Goal: Information Seeking & Learning: Learn about a topic

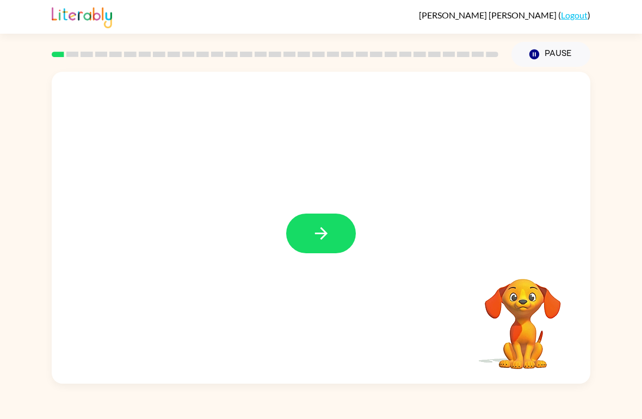
click at [317, 221] on button "button" at bounding box center [321, 234] width 70 height 40
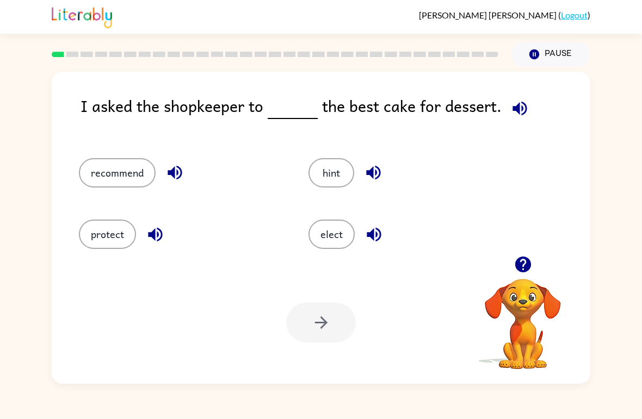
click at [525, 259] on icon "button" at bounding box center [522, 265] width 16 height 16
click at [519, 269] on icon "button" at bounding box center [522, 265] width 16 height 16
click at [94, 234] on button "protect" at bounding box center [107, 234] width 57 height 29
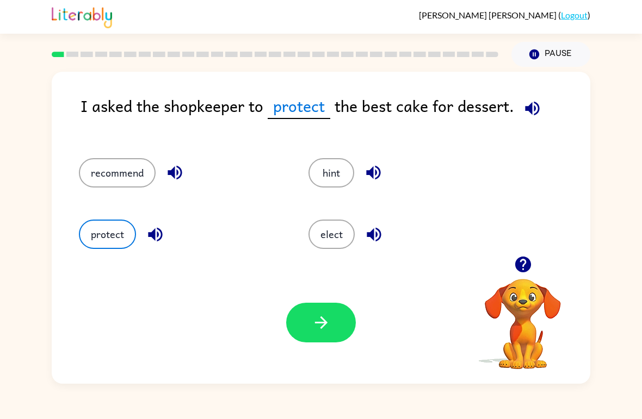
click at [335, 235] on button "elect" at bounding box center [331, 234] width 46 height 29
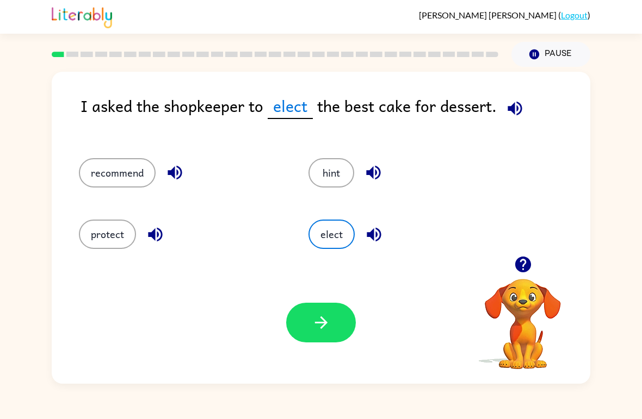
click at [314, 340] on button "button" at bounding box center [321, 323] width 70 height 40
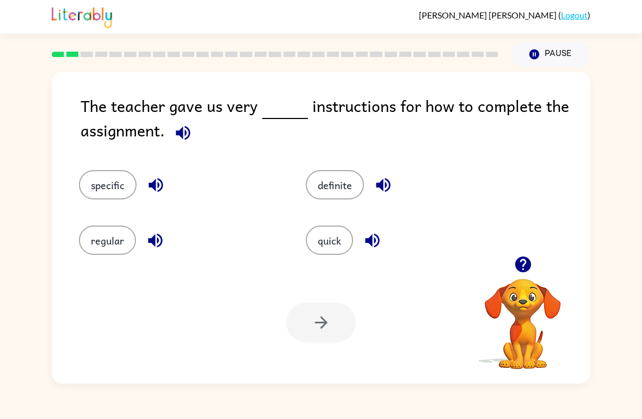
click at [92, 190] on button "specific" at bounding box center [108, 184] width 58 height 29
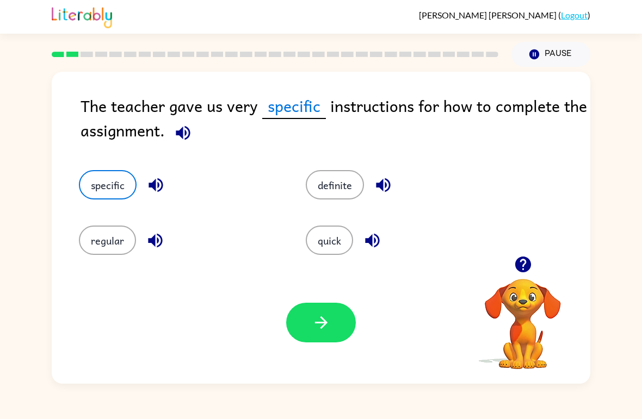
click at [301, 319] on button "button" at bounding box center [321, 323] width 70 height 40
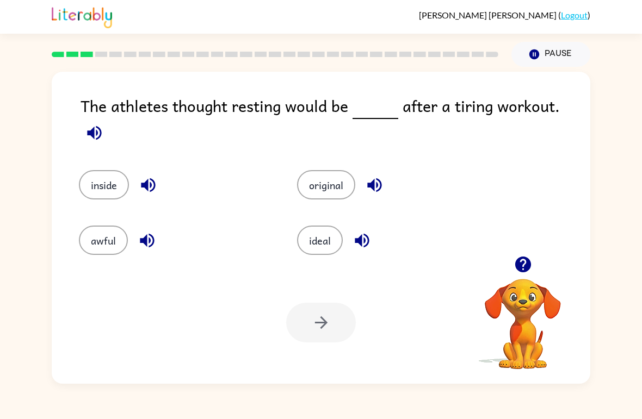
click at [92, 236] on button "awful" at bounding box center [103, 240] width 49 height 29
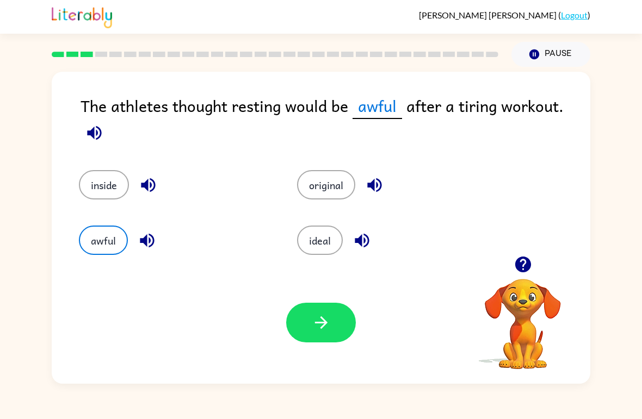
click at [293, 325] on button "button" at bounding box center [321, 323] width 70 height 40
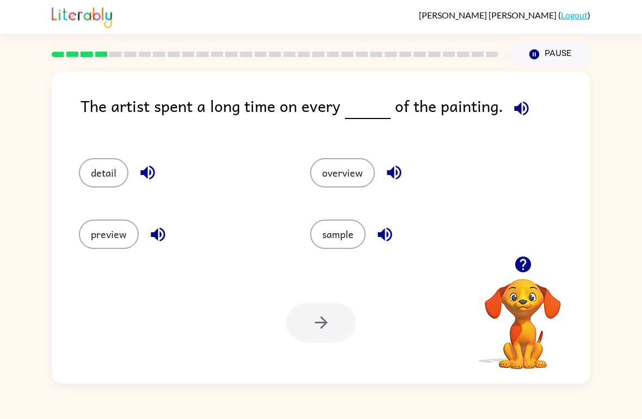
click at [90, 174] on button "detail" at bounding box center [103, 172] width 49 height 29
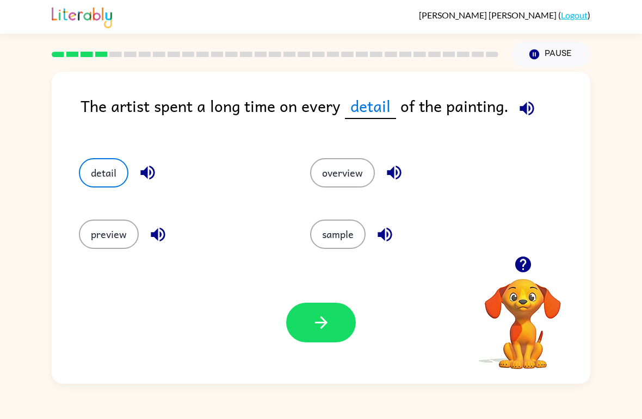
click at [327, 321] on icon "button" at bounding box center [321, 322] width 19 height 19
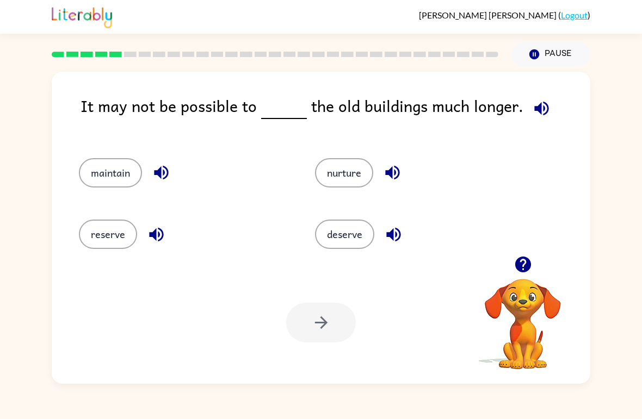
click at [98, 238] on button "reserve" at bounding box center [108, 234] width 58 height 29
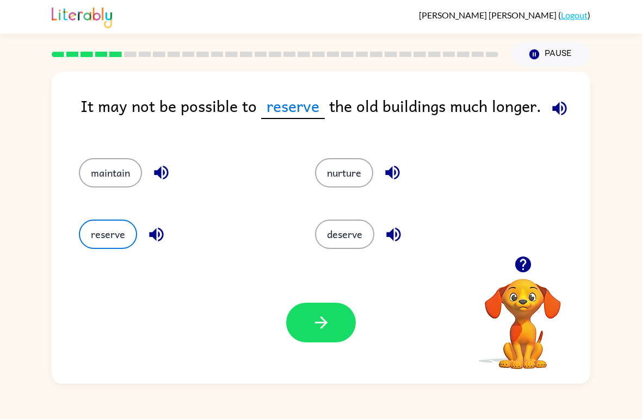
click at [327, 331] on icon "button" at bounding box center [321, 322] width 19 height 19
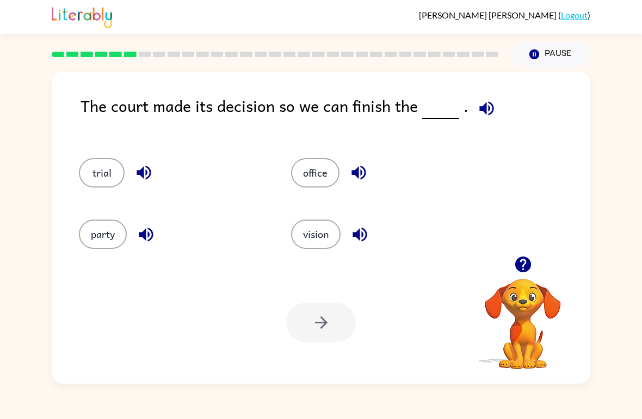
click at [47, 177] on div "The court made its decision so we can finish the . trial office party vision Yo…" at bounding box center [321, 225] width 642 height 317
click at [42, 147] on div "The court made its decision so we can finish the . trial office party vision Yo…" at bounding box center [321, 225] width 642 height 317
click at [61, 157] on div "trial" at bounding box center [164, 168] width 212 height 61
click at [103, 241] on button "party" at bounding box center [103, 234] width 48 height 29
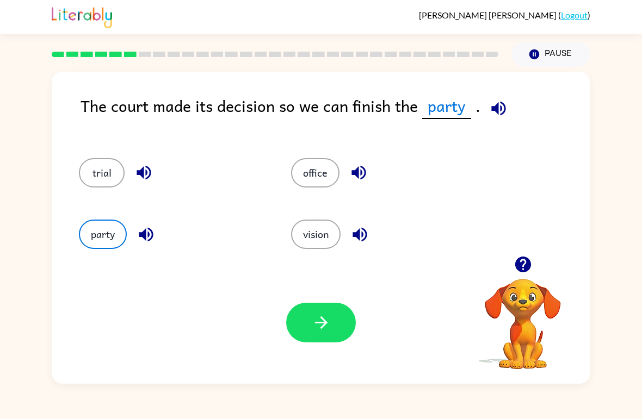
click at [349, 314] on button "button" at bounding box center [321, 323] width 70 height 40
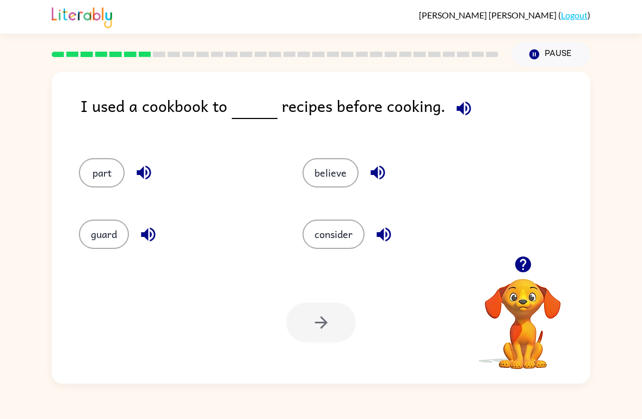
click at [118, 178] on button "part" at bounding box center [102, 172] width 46 height 29
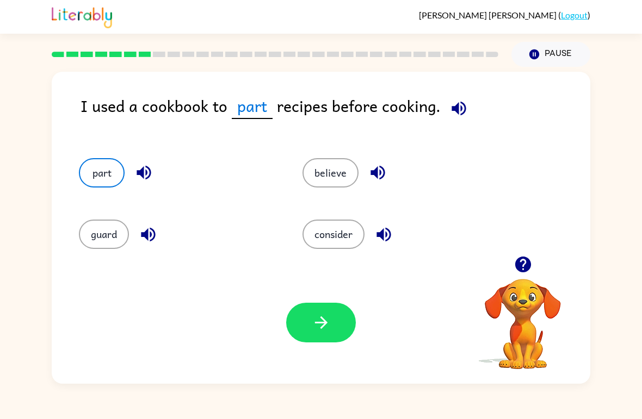
click at [330, 322] on icon "button" at bounding box center [321, 322] width 19 height 19
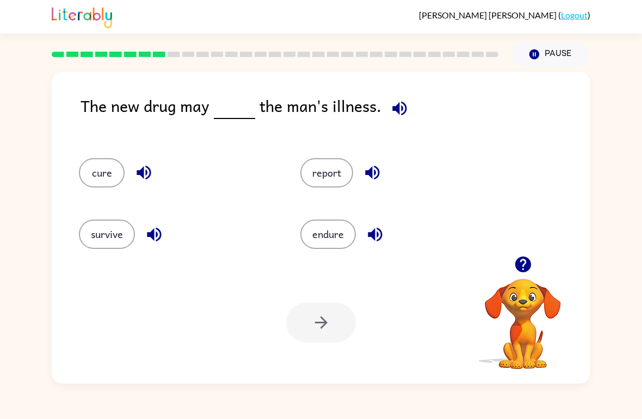
click at [88, 170] on button "cure" at bounding box center [102, 172] width 46 height 29
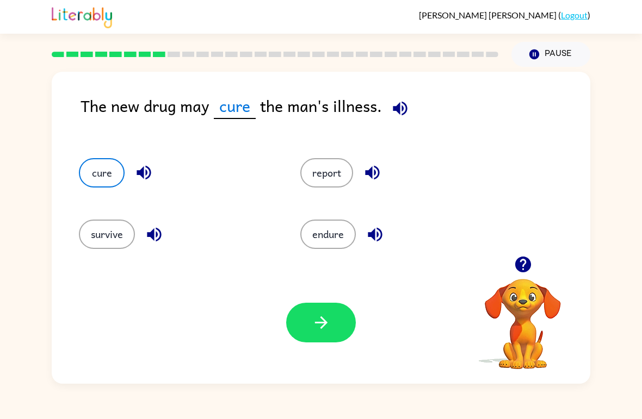
click at [321, 329] on icon "button" at bounding box center [320, 323] width 13 height 13
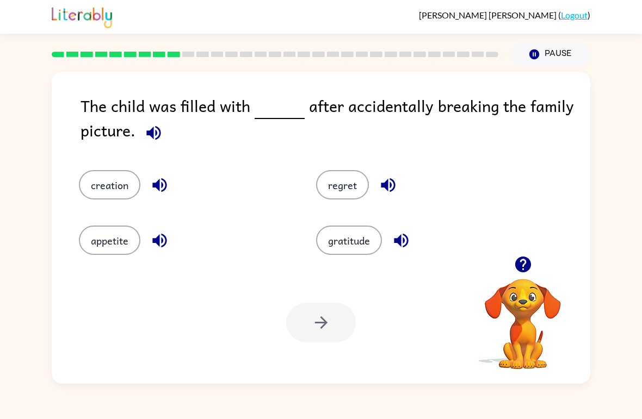
click at [356, 199] on button "regret" at bounding box center [342, 184] width 53 height 29
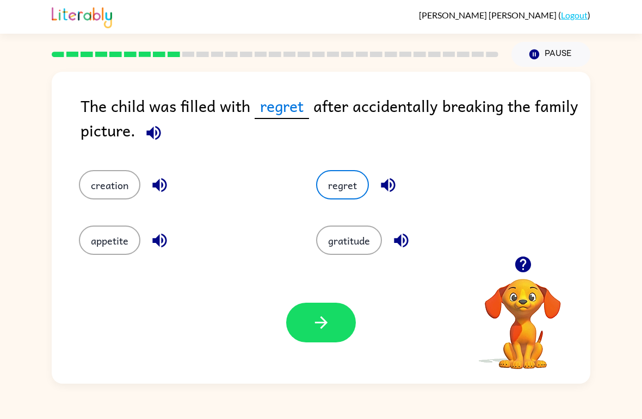
click at [326, 327] on icon "button" at bounding box center [321, 322] width 19 height 19
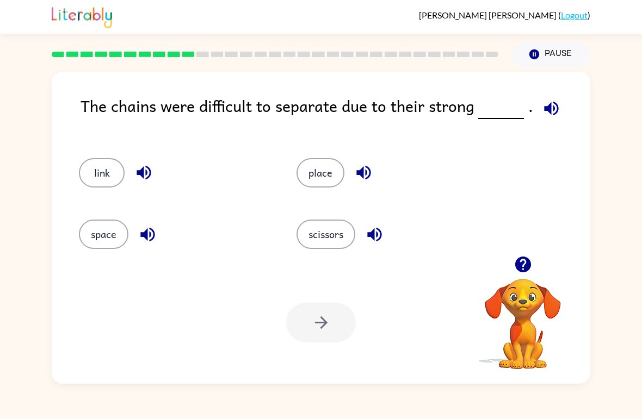
click at [336, 176] on button "place" at bounding box center [320, 172] width 48 height 29
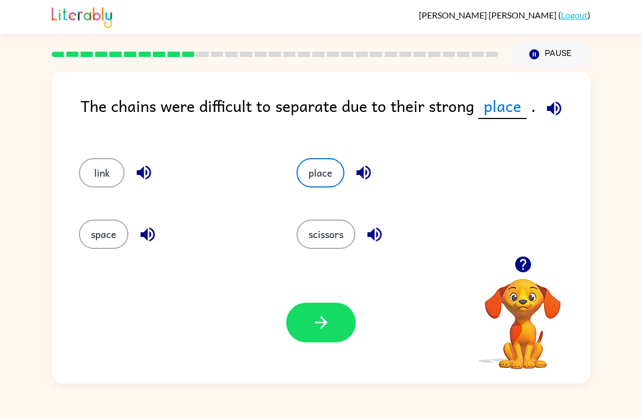
click at [301, 235] on button "scissors" at bounding box center [325, 234] width 59 height 29
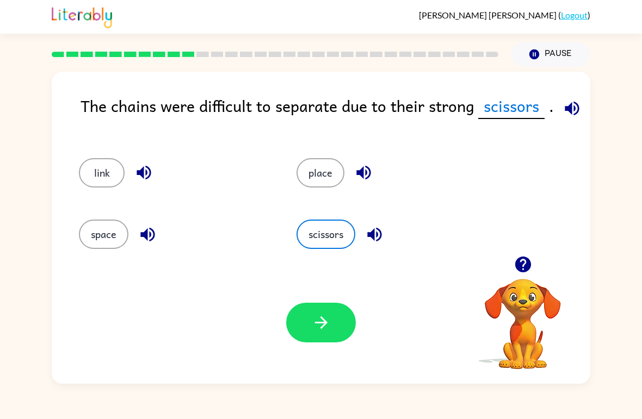
click at [350, 332] on button "button" at bounding box center [321, 323] width 70 height 40
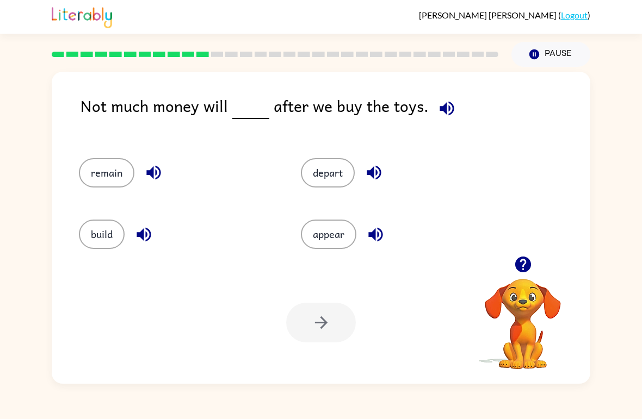
click at [103, 174] on button "remain" at bounding box center [106, 172] width 55 height 29
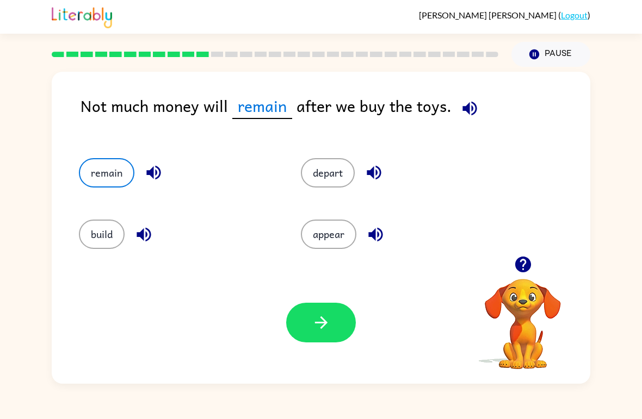
click at [342, 320] on button "button" at bounding box center [321, 323] width 70 height 40
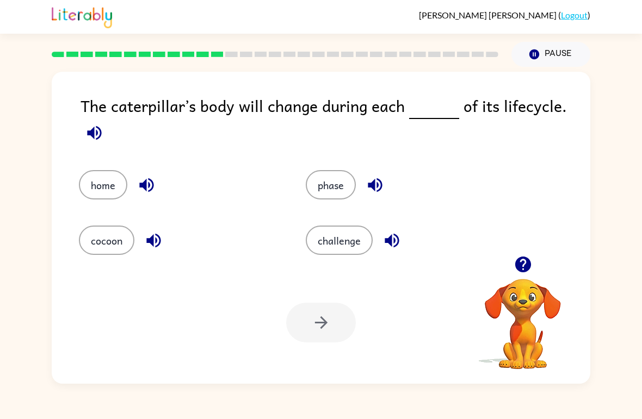
click at [355, 255] on button "challenge" at bounding box center [339, 240] width 67 height 29
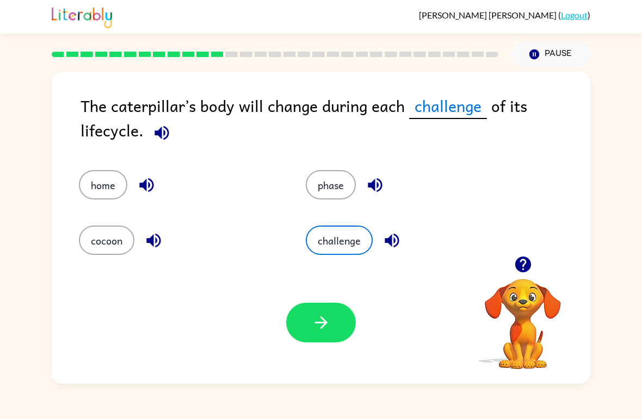
click at [354, 195] on button "phase" at bounding box center [331, 184] width 50 height 29
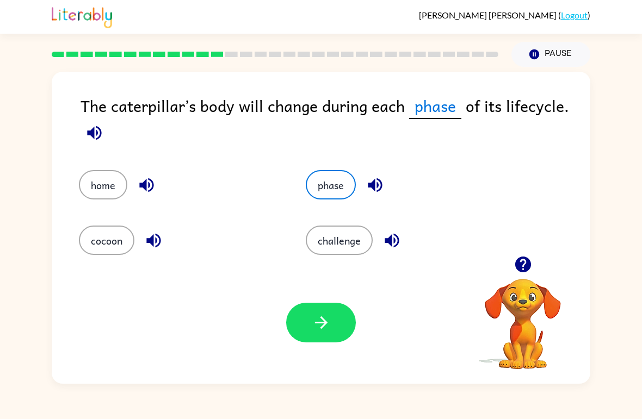
click at [332, 334] on button "button" at bounding box center [321, 323] width 70 height 40
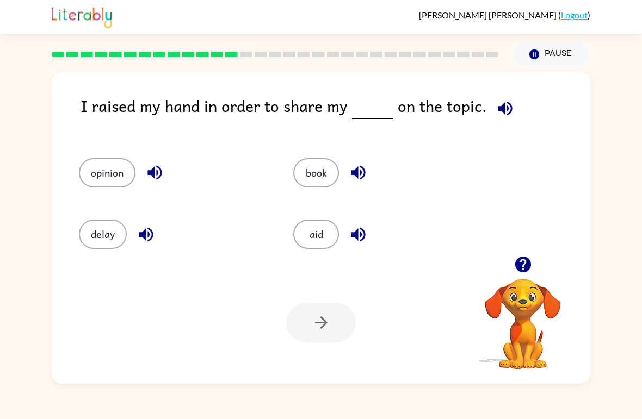
click at [72, 162] on div "opinion" at bounding box center [165, 168] width 214 height 61
click at [98, 175] on button "opinion" at bounding box center [107, 172] width 57 height 29
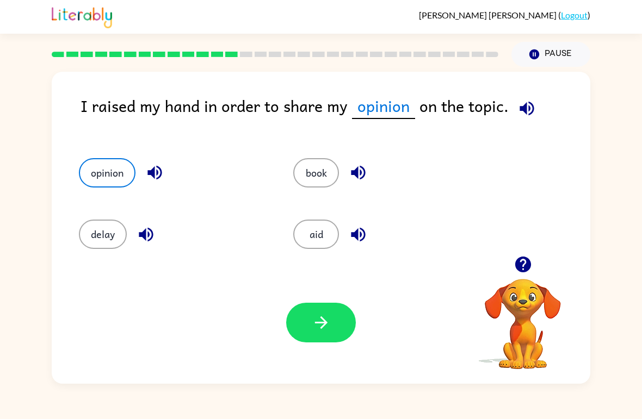
click at [337, 331] on button "button" at bounding box center [321, 323] width 70 height 40
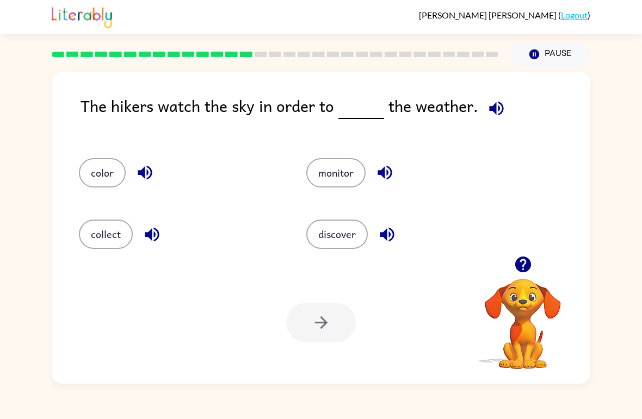
click at [357, 170] on button "monitor" at bounding box center [335, 172] width 59 height 29
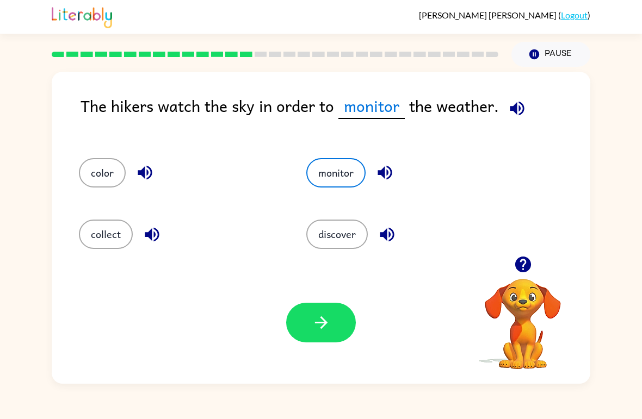
click at [340, 339] on button "button" at bounding box center [321, 323] width 70 height 40
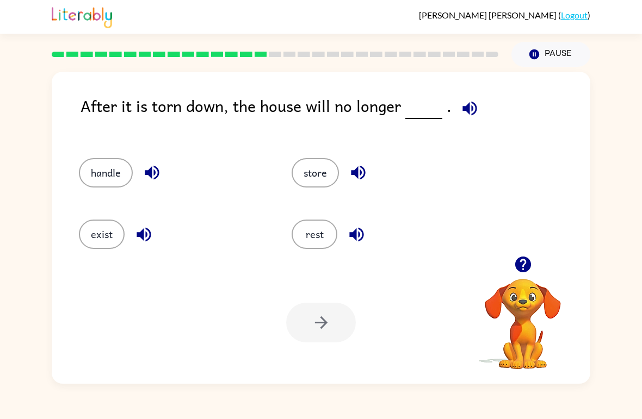
click at [92, 238] on button "exist" at bounding box center [102, 234] width 46 height 29
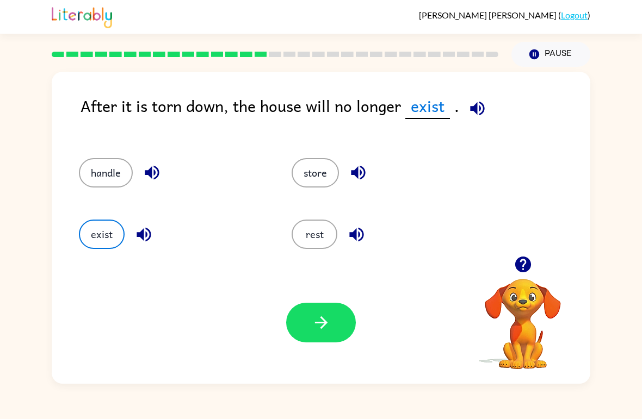
click at [330, 336] on button "button" at bounding box center [321, 323] width 70 height 40
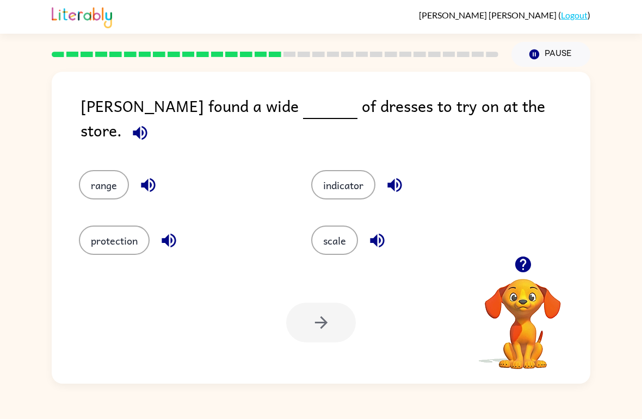
click at [345, 249] on button "scale" at bounding box center [334, 240] width 47 height 29
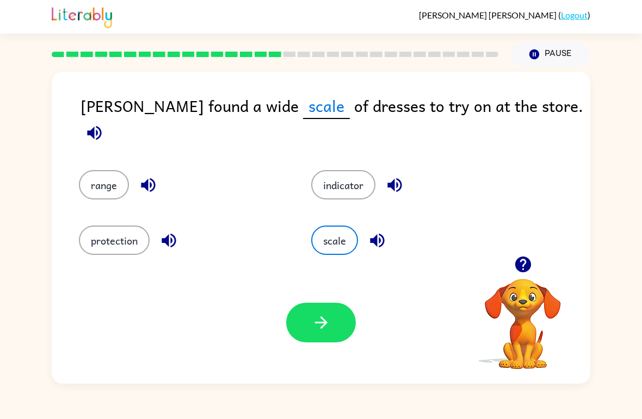
click at [103, 226] on button "protection" at bounding box center [114, 240] width 71 height 29
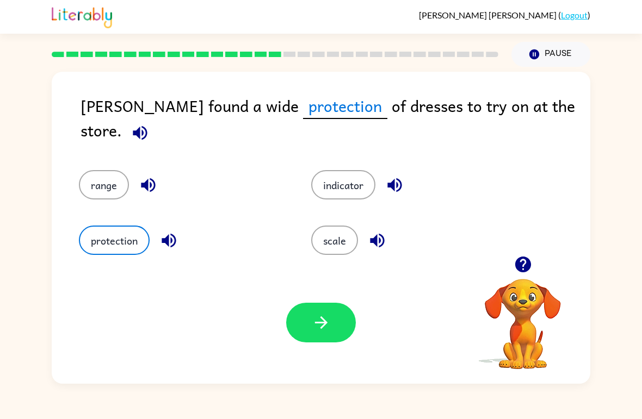
click at [103, 226] on button "protection" at bounding box center [114, 240] width 71 height 29
click at [328, 333] on button "button" at bounding box center [321, 323] width 70 height 40
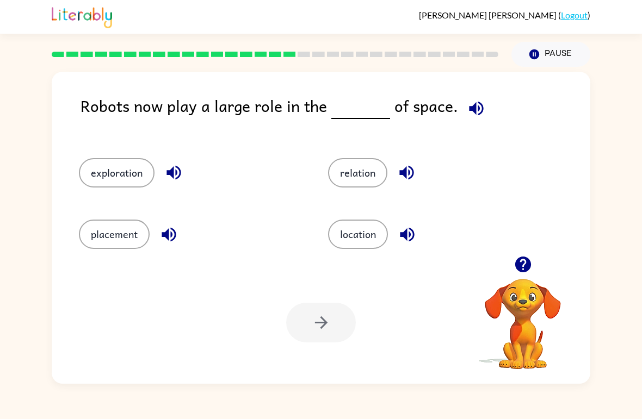
click at [363, 234] on button "location" at bounding box center [358, 234] width 60 height 29
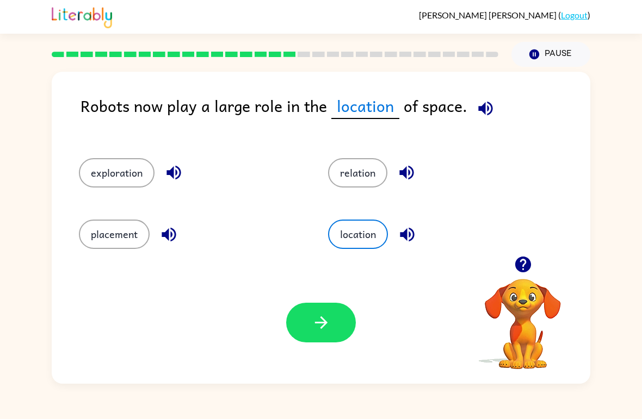
click at [336, 328] on button "button" at bounding box center [321, 323] width 70 height 40
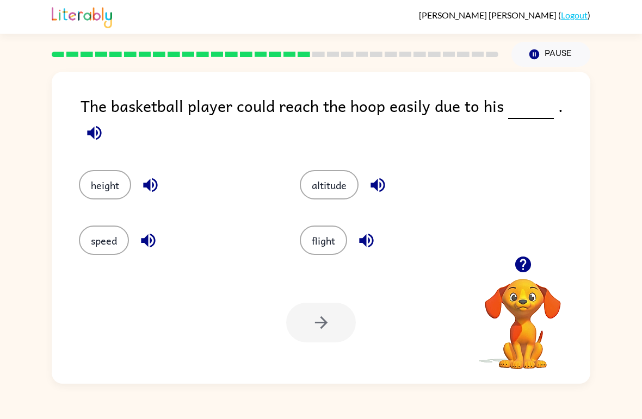
click at [100, 178] on button "height" at bounding box center [105, 184] width 52 height 29
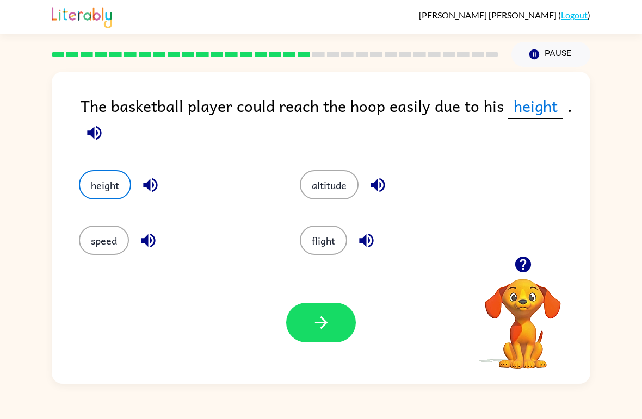
click at [321, 340] on button "button" at bounding box center [321, 323] width 70 height 40
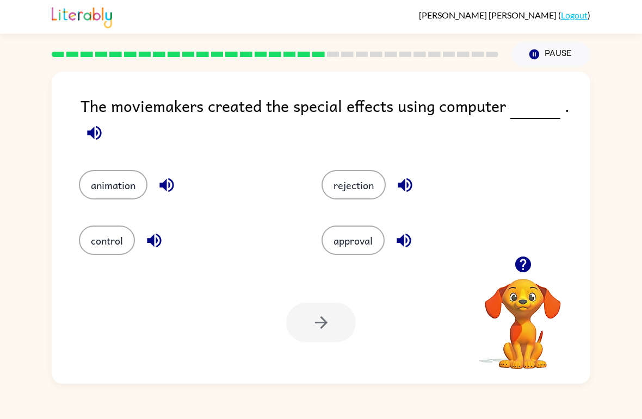
click at [91, 188] on button "animation" at bounding box center [113, 184] width 69 height 29
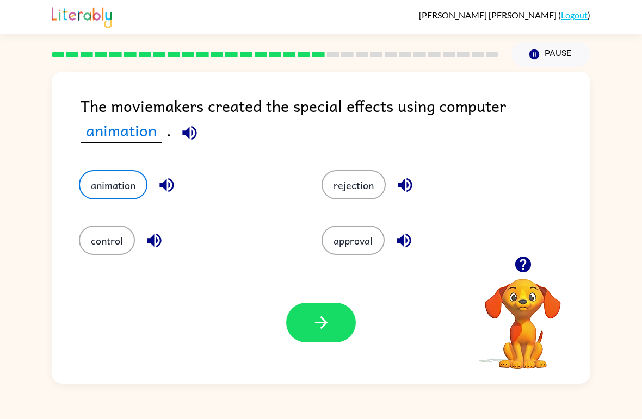
click at [325, 312] on button "button" at bounding box center [321, 323] width 70 height 40
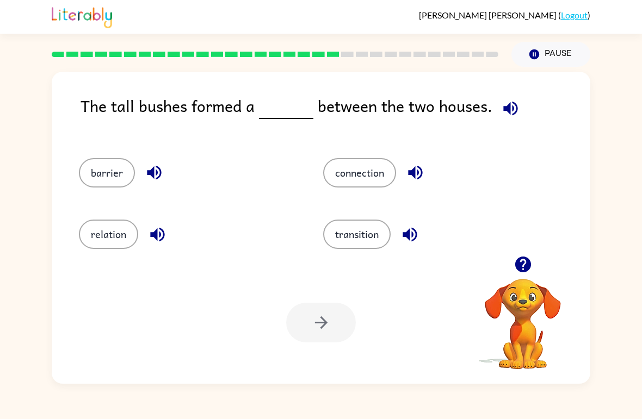
click at [363, 188] on button "connection" at bounding box center [359, 172] width 73 height 29
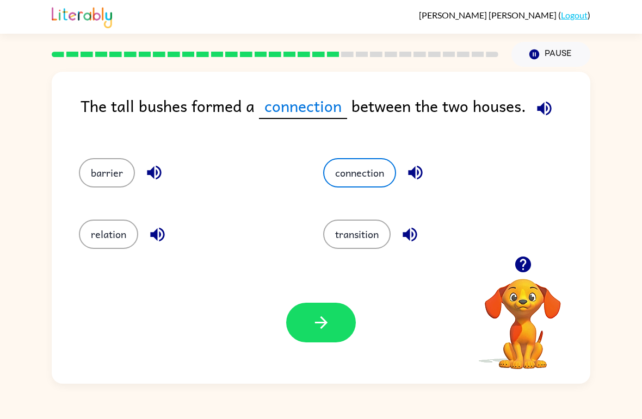
click at [345, 319] on button "button" at bounding box center [321, 323] width 70 height 40
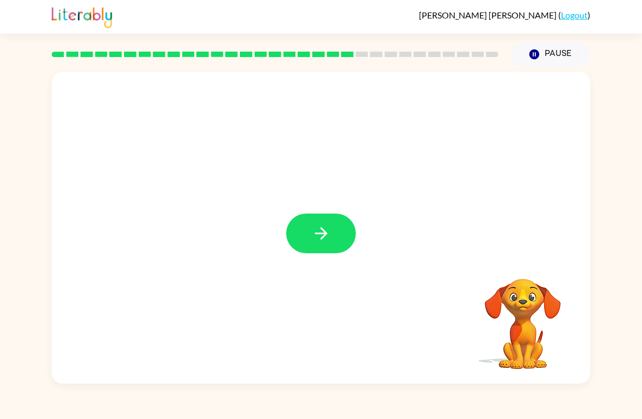
click at [331, 252] on button "button" at bounding box center [321, 234] width 70 height 40
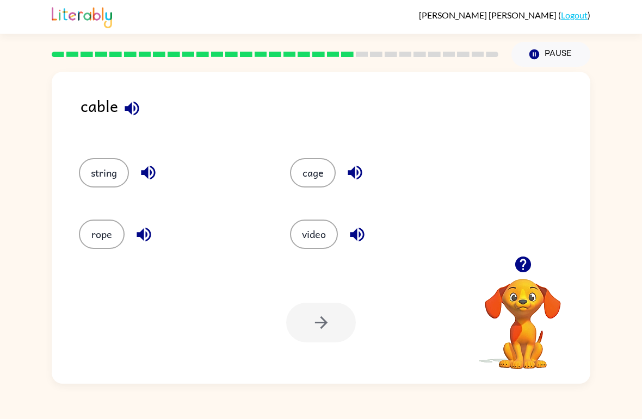
click at [89, 236] on button "rope" at bounding box center [102, 234] width 46 height 29
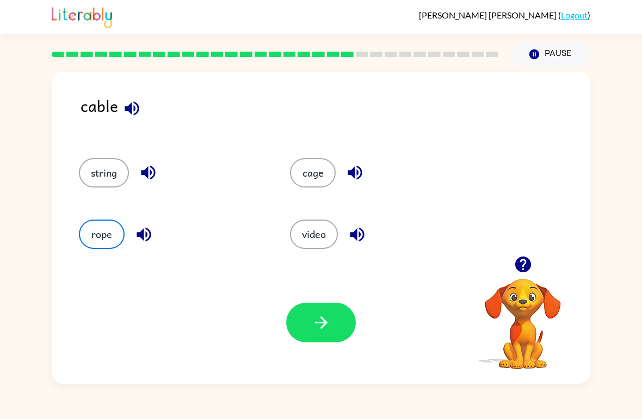
click at [331, 318] on button "button" at bounding box center [321, 323] width 70 height 40
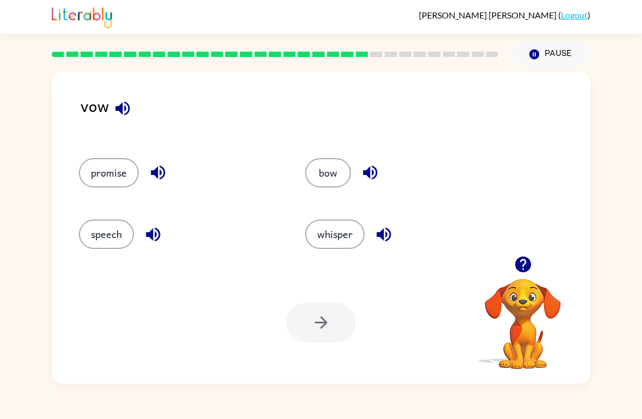
click at [28, 165] on div "vow promise bow speech whisper Your browser must support playing .mp4 files to …" at bounding box center [321, 225] width 642 height 317
click at [112, 237] on button "speech" at bounding box center [106, 234] width 55 height 29
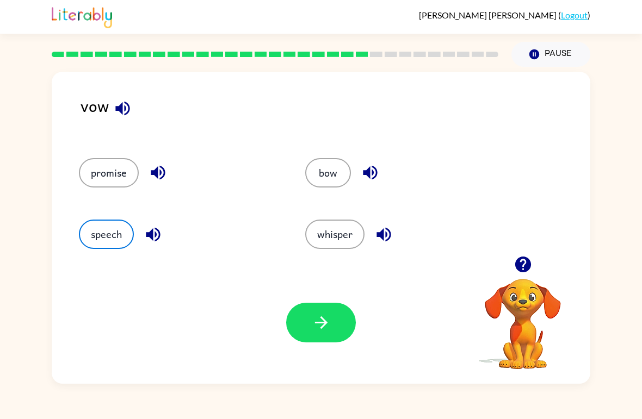
click at [336, 318] on button "button" at bounding box center [321, 323] width 70 height 40
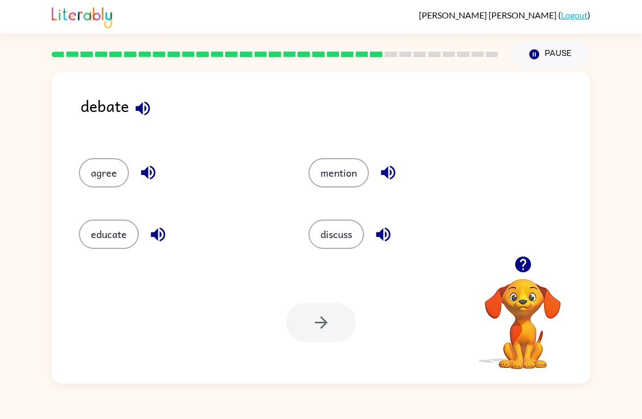
click at [352, 241] on button "discuss" at bounding box center [335, 234] width 55 height 29
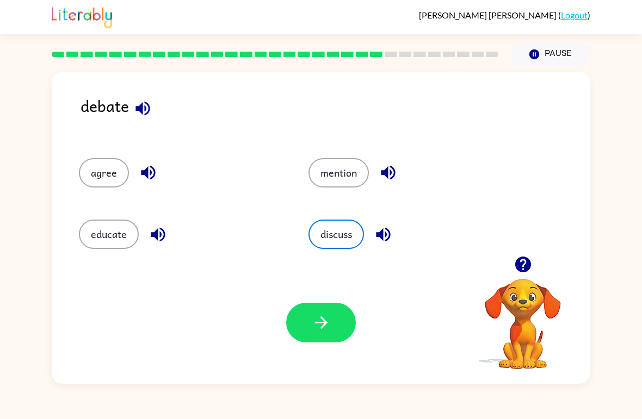
click at [103, 176] on button "agree" at bounding box center [104, 172] width 50 height 29
click at [354, 185] on button "mention" at bounding box center [338, 172] width 60 height 29
click at [339, 322] on button "button" at bounding box center [321, 323] width 70 height 40
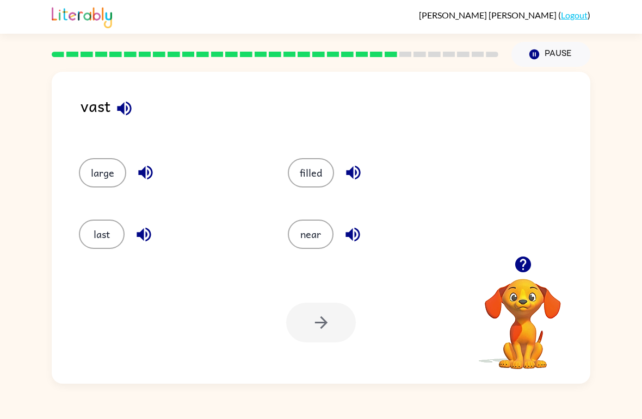
click at [24, 176] on div "vast large filled last near Your browser must support playing .mp4 files to use…" at bounding box center [321, 225] width 642 height 317
click at [95, 229] on button "last" at bounding box center [102, 234] width 46 height 29
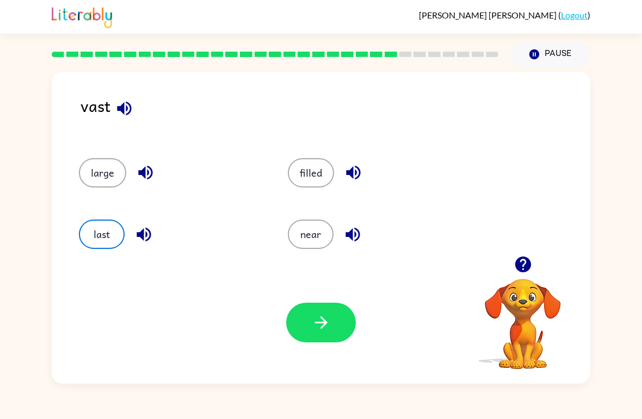
click at [325, 237] on button "near" at bounding box center [311, 234] width 46 height 29
click at [90, 224] on button "last" at bounding box center [102, 234] width 46 height 29
click at [331, 319] on button "button" at bounding box center [321, 323] width 70 height 40
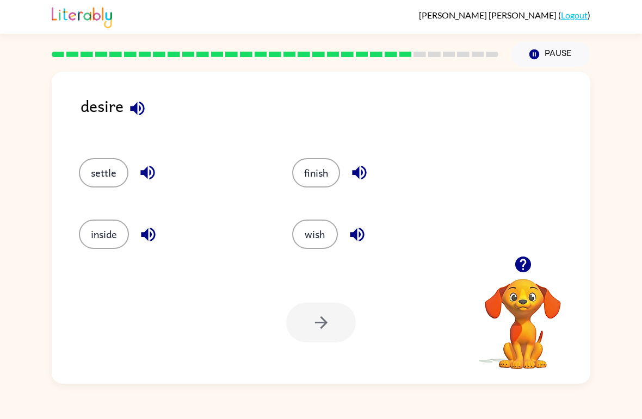
click at [34, 171] on div "desire settle finish inside wish Your browser must support playing .mp4 files t…" at bounding box center [321, 225] width 642 height 317
click at [299, 246] on button "wish" at bounding box center [315, 234] width 46 height 29
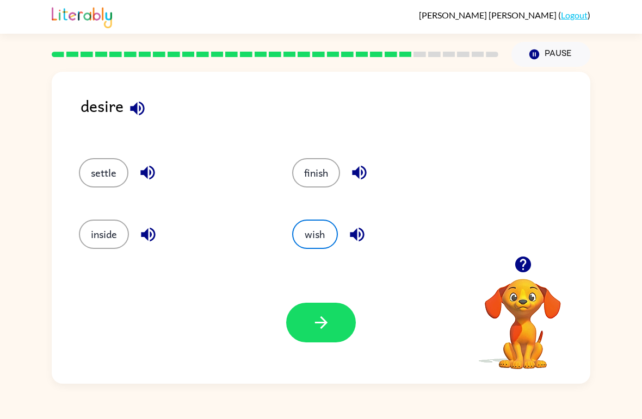
click at [321, 327] on icon "button" at bounding box center [321, 322] width 19 height 19
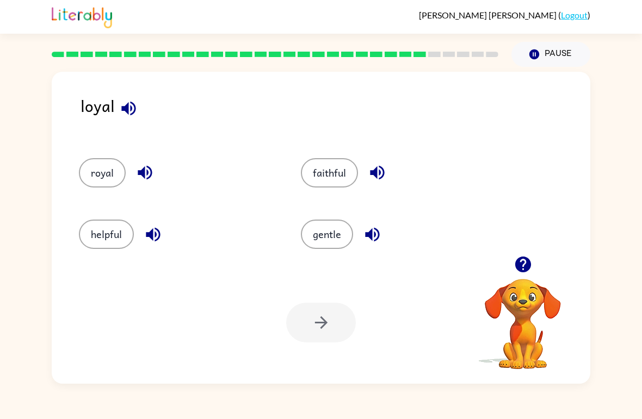
click at [39, 170] on div "loyal royal faithful helpful gentle Your browser must support playing .mp4 file…" at bounding box center [321, 225] width 642 height 317
click at [94, 171] on button "royal" at bounding box center [102, 172] width 47 height 29
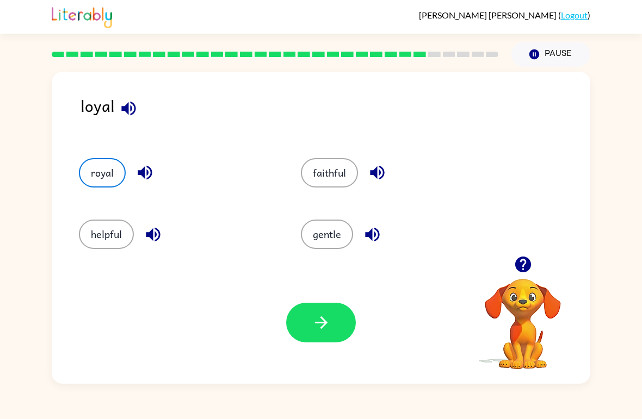
click at [313, 314] on icon "button" at bounding box center [321, 322] width 19 height 19
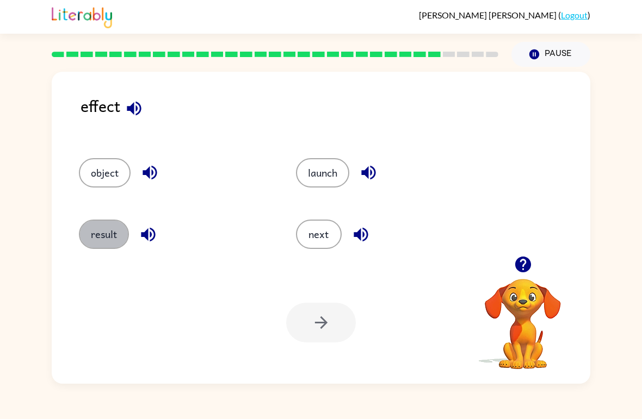
click at [88, 227] on button "result" at bounding box center [104, 234] width 50 height 29
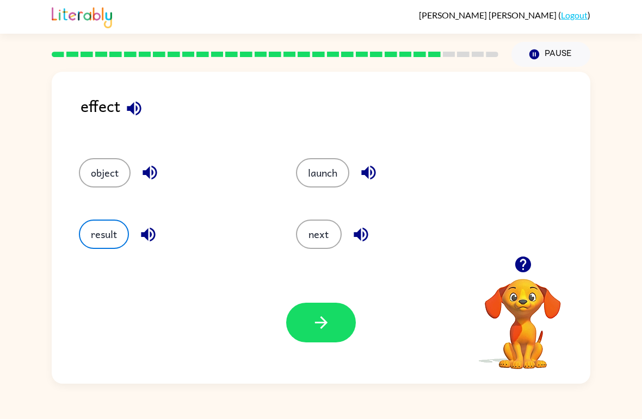
click at [349, 332] on button "button" at bounding box center [321, 323] width 70 height 40
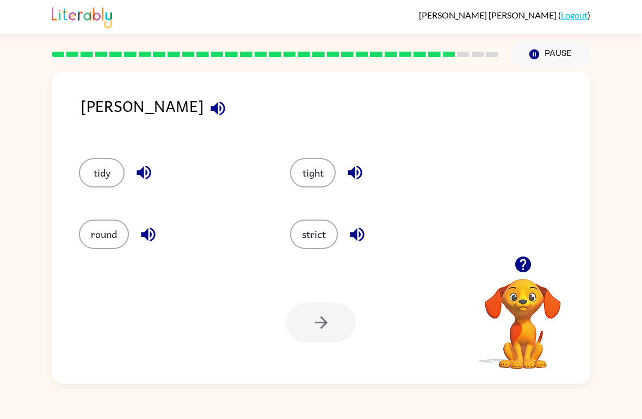
click at [102, 182] on button "tidy" at bounding box center [102, 172] width 46 height 29
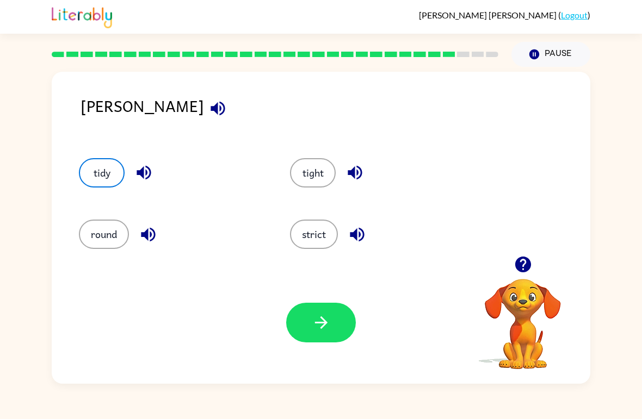
click at [308, 178] on button "tight" at bounding box center [313, 172] width 46 height 29
click at [326, 216] on div "strict" at bounding box center [374, 229] width 211 height 61
click at [322, 221] on button "strict" at bounding box center [314, 234] width 48 height 29
click at [337, 326] on button "button" at bounding box center [321, 323] width 70 height 40
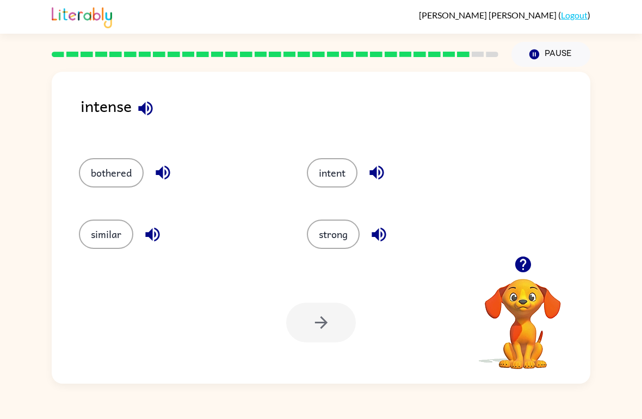
click at [348, 175] on button "intent" at bounding box center [332, 172] width 51 height 29
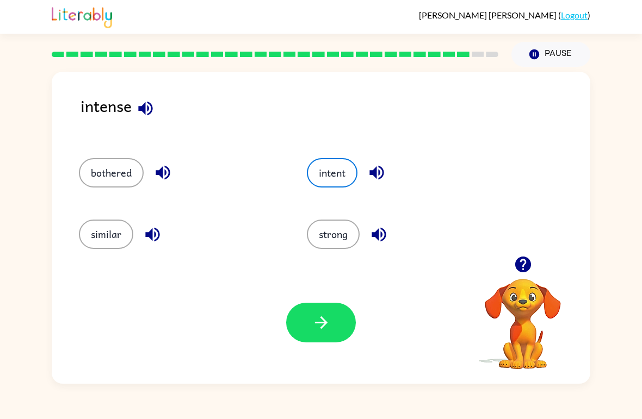
click at [337, 314] on button "button" at bounding box center [321, 323] width 70 height 40
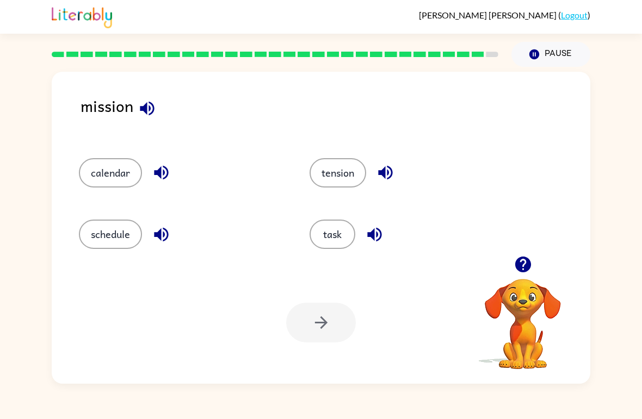
click at [331, 247] on button "task" at bounding box center [332, 234] width 46 height 29
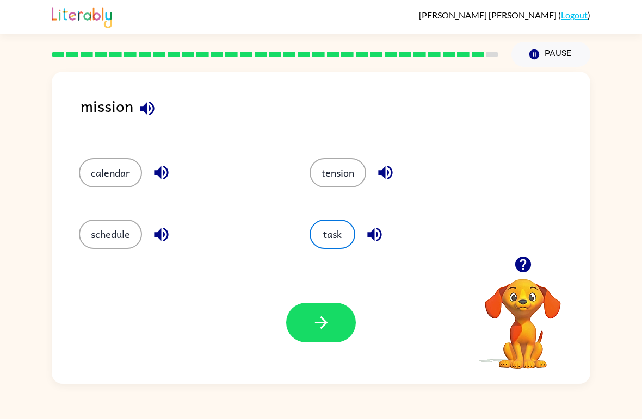
click at [343, 326] on button "button" at bounding box center [321, 323] width 70 height 40
